Goal: Information Seeking & Learning: Learn about a topic

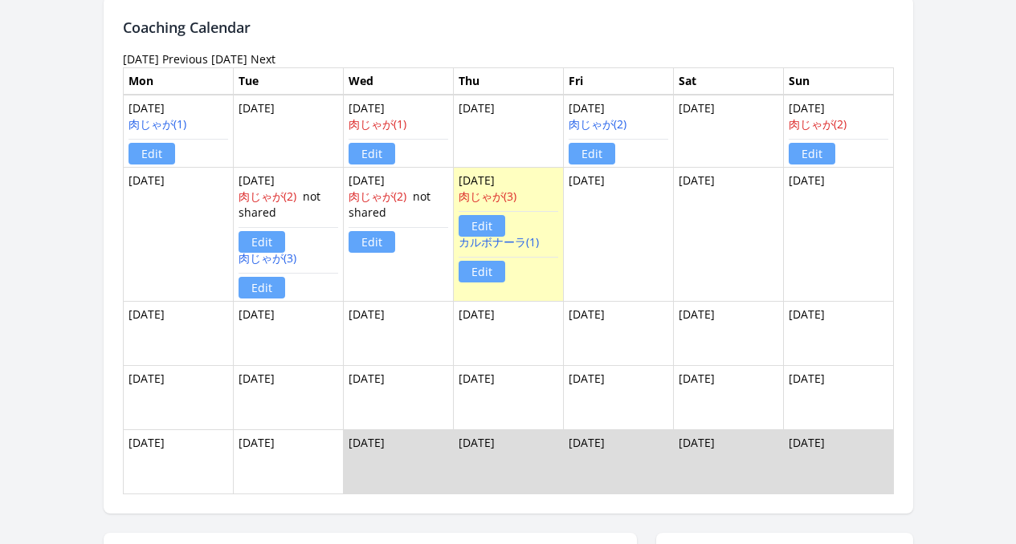
scroll to position [1209, 0]
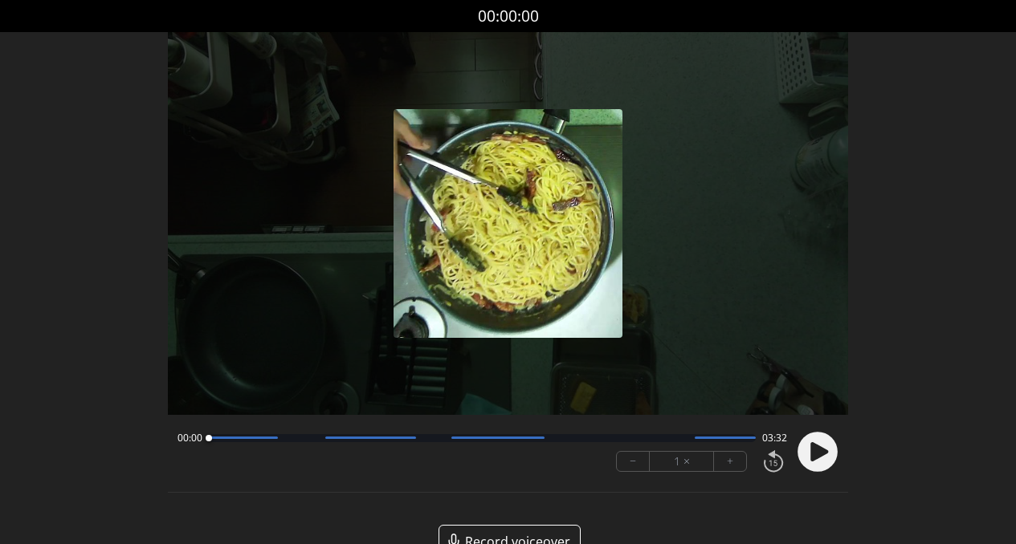
click at [805, 450] on circle at bounding box center [817, 452] width 40 height 40
click at [290, 440] on div at bounding box center [483, 438] width 548 height 8
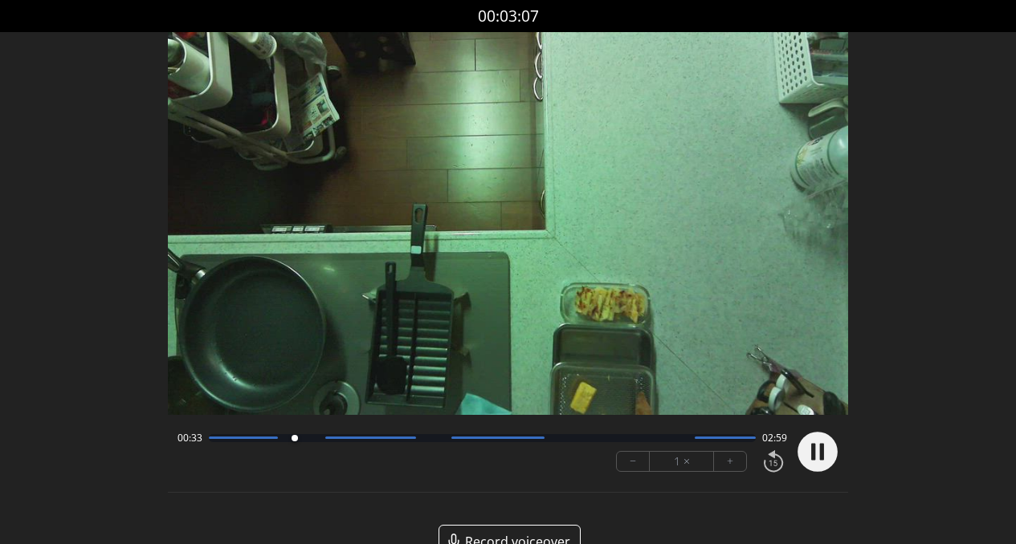
click at [354, 442] on div at bounding box center [483, 438] width 548 height 8
click at [391, 437] on div at bounding box center [370, 438] width 91 height 2
click at [430, 438] on div at bounding box center [483, 438] width 548 height 8
click at [421, 437] on div at bounding box center [483, 438] width 548 height 8
click at [419, 437] on div at bounding box center [423, 439] width 22 height 22
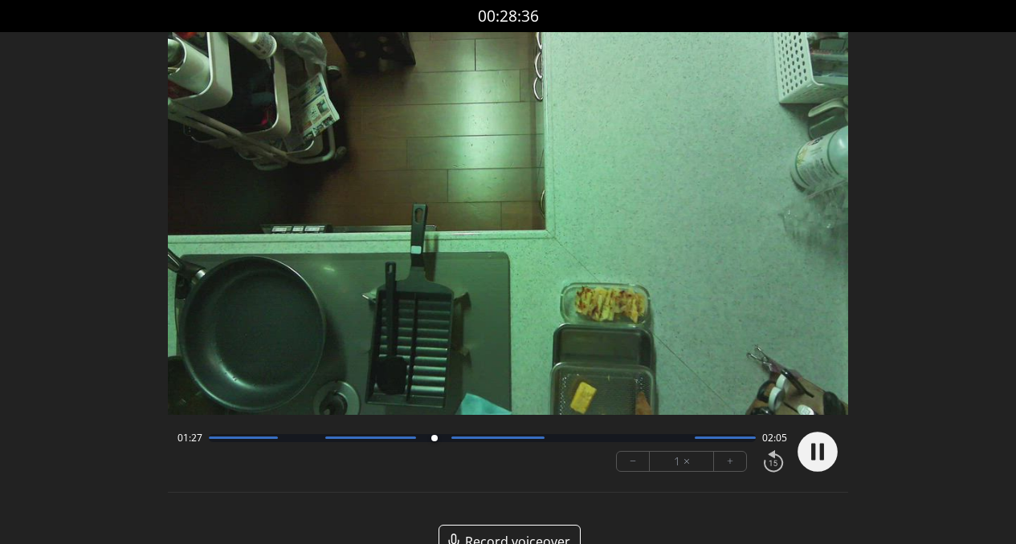
click at [491, 440] on div at bounding box center [483, 438] width 548 height 8
click at [530, 437] on div at bounding box center [498, 438] width 94 height 2
click at [570, 439] on div at bounding box center [483, 438] width 548 height 8
click at [623, 440] on div at bounding box center [483, 438] width 548 height 8
click at [663, 438] on div at bounding box center [483, 438] width 548 height 8
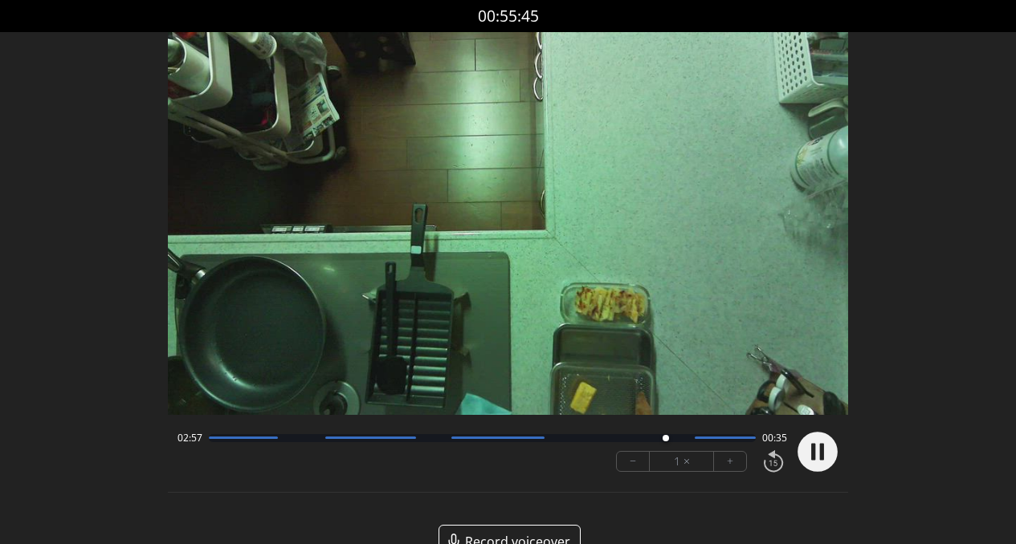
click at [714, 442] on div at bounding box center [483, 438] width 548 height 8
